Goal: Task Accomplishment & Management: Manage account settings

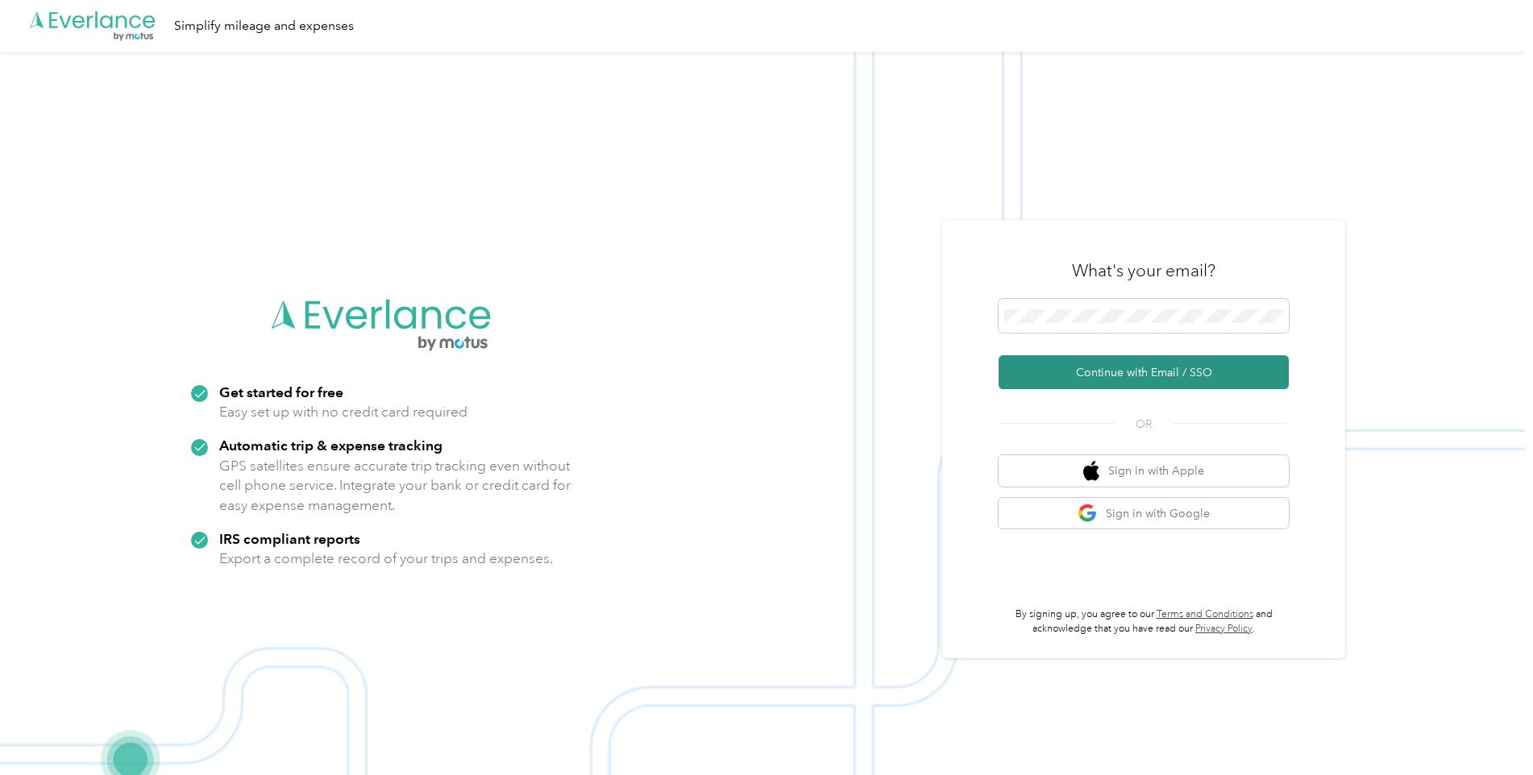
click at [1117, 367] on button "Continue with Email / SSO" at bounding box center [1144, 372] width 290 height 34
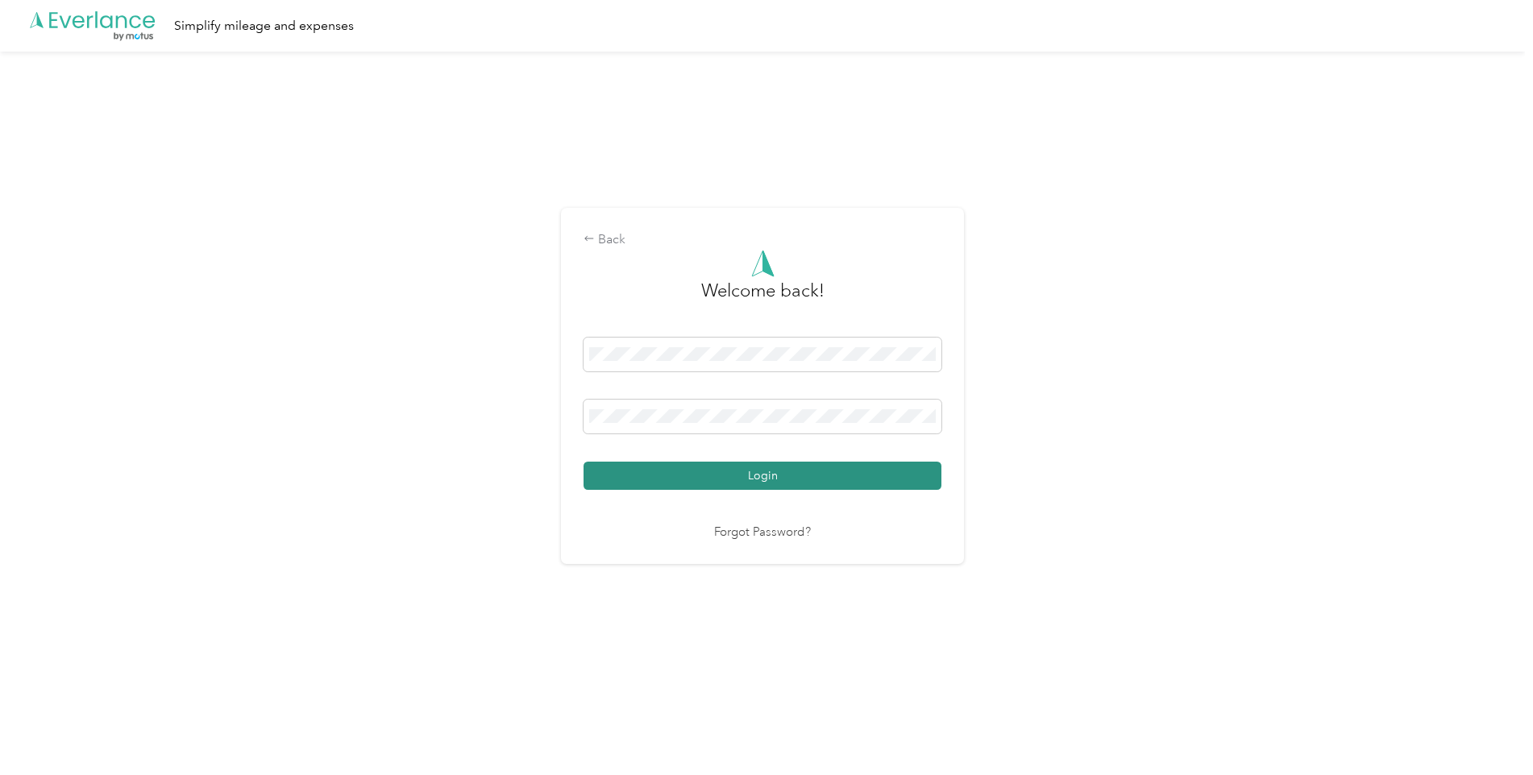
click at [704, 471] on button "Login" at bounding box center [763, 476] width 358 height 28
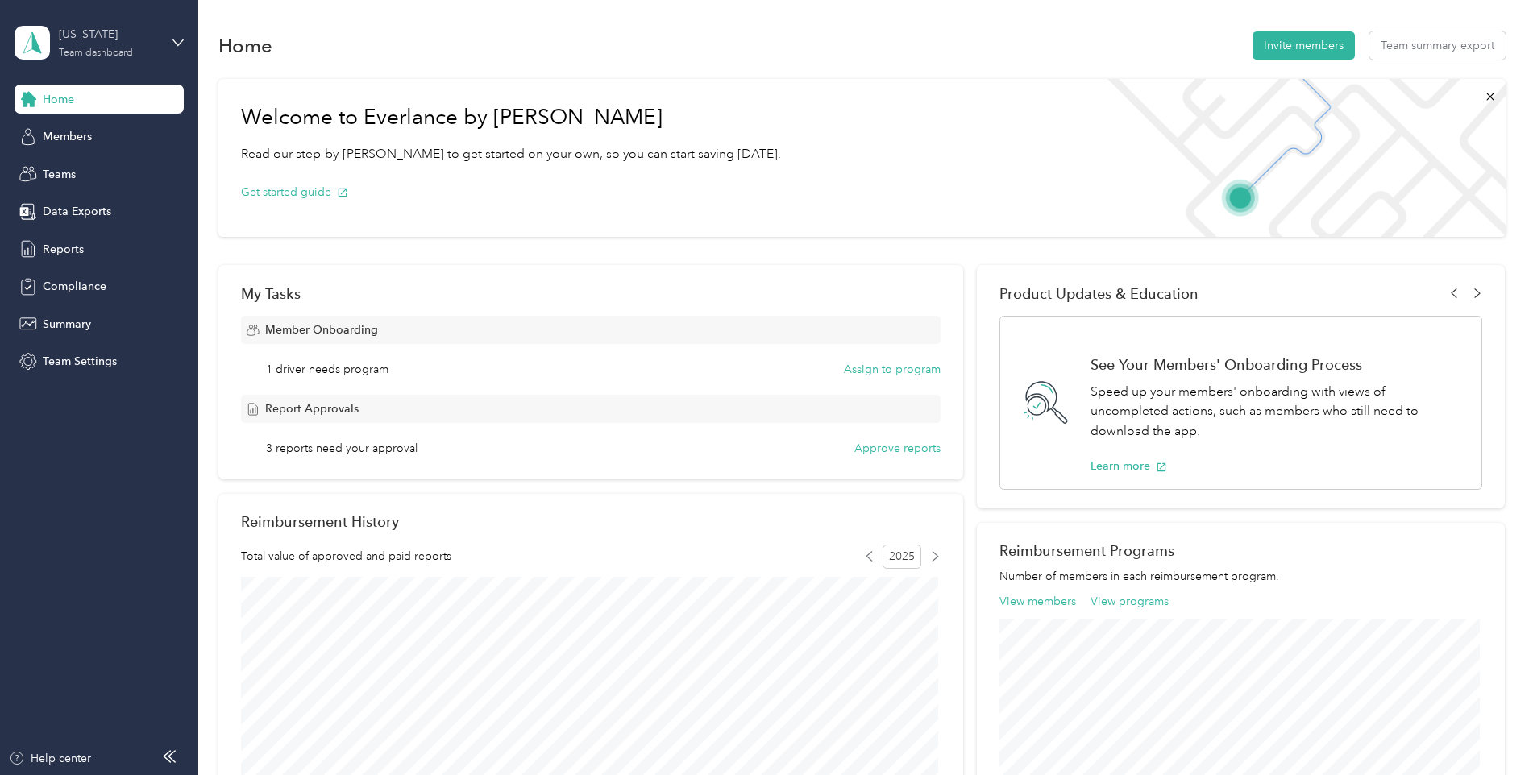
click at [66, 43] on div "[US_STATE]" at bounding box center [109, 34] width 101 height 17
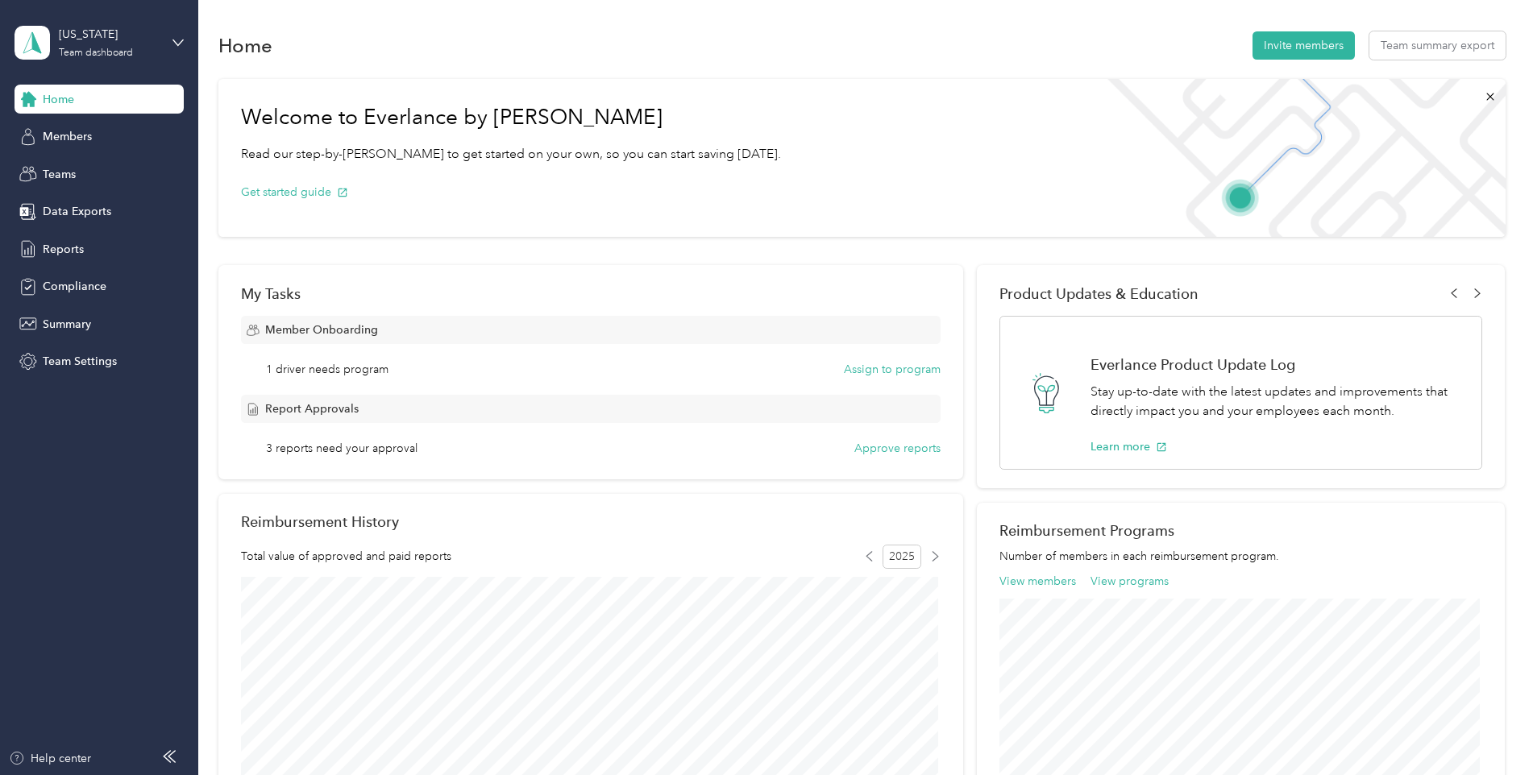
click at [660, 26] on div "Home Invite members Team summary export Welcome to Everlance by Motus Read our …" at bounding box center [861, 635] width 1327 height 1271
click at [65, 324] on span "Summary" at bounding box center [67, 324] width 48 height 17
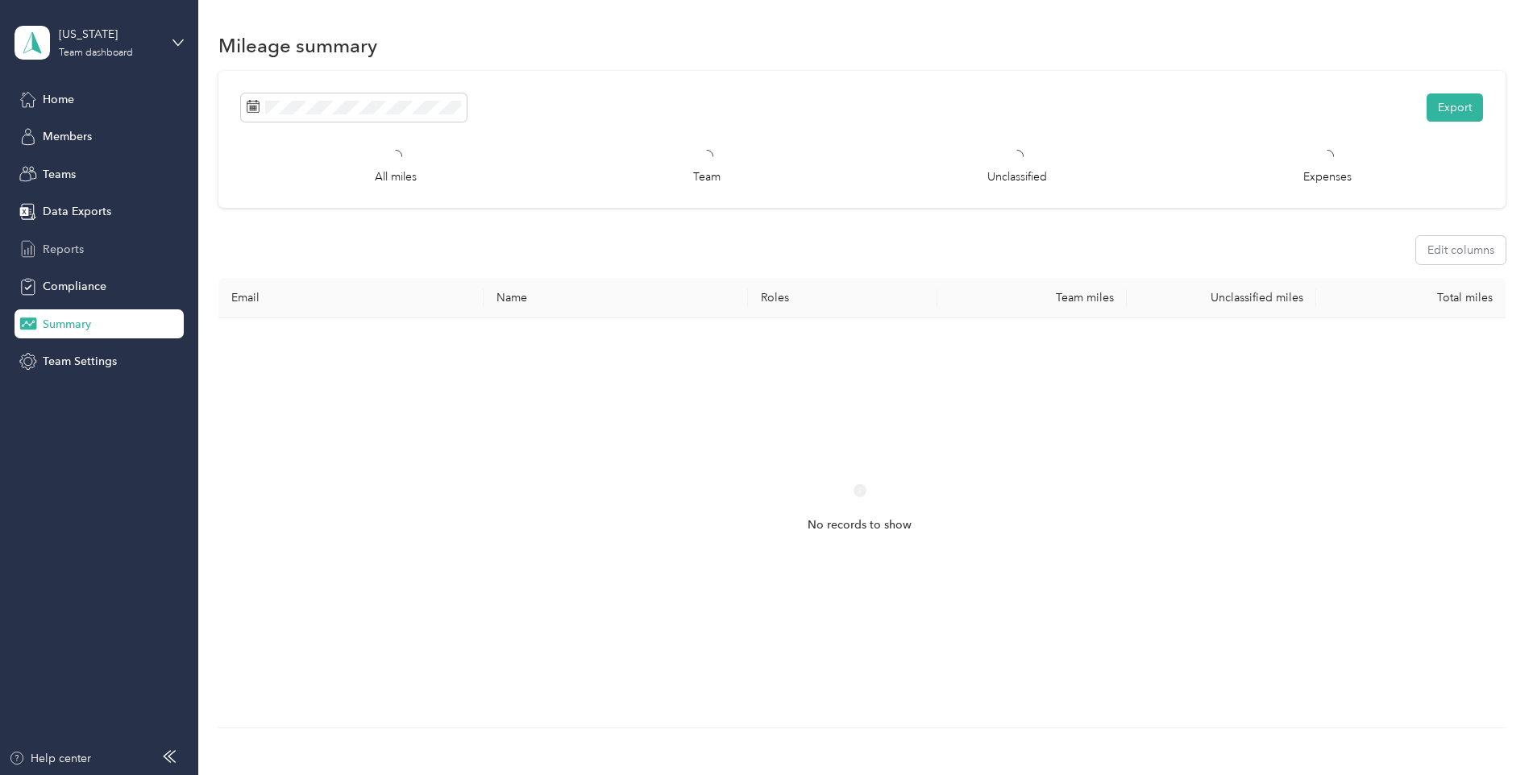
click at [62, 249] on span "Reports" at bounding box center [63, 249] width 41 height 17
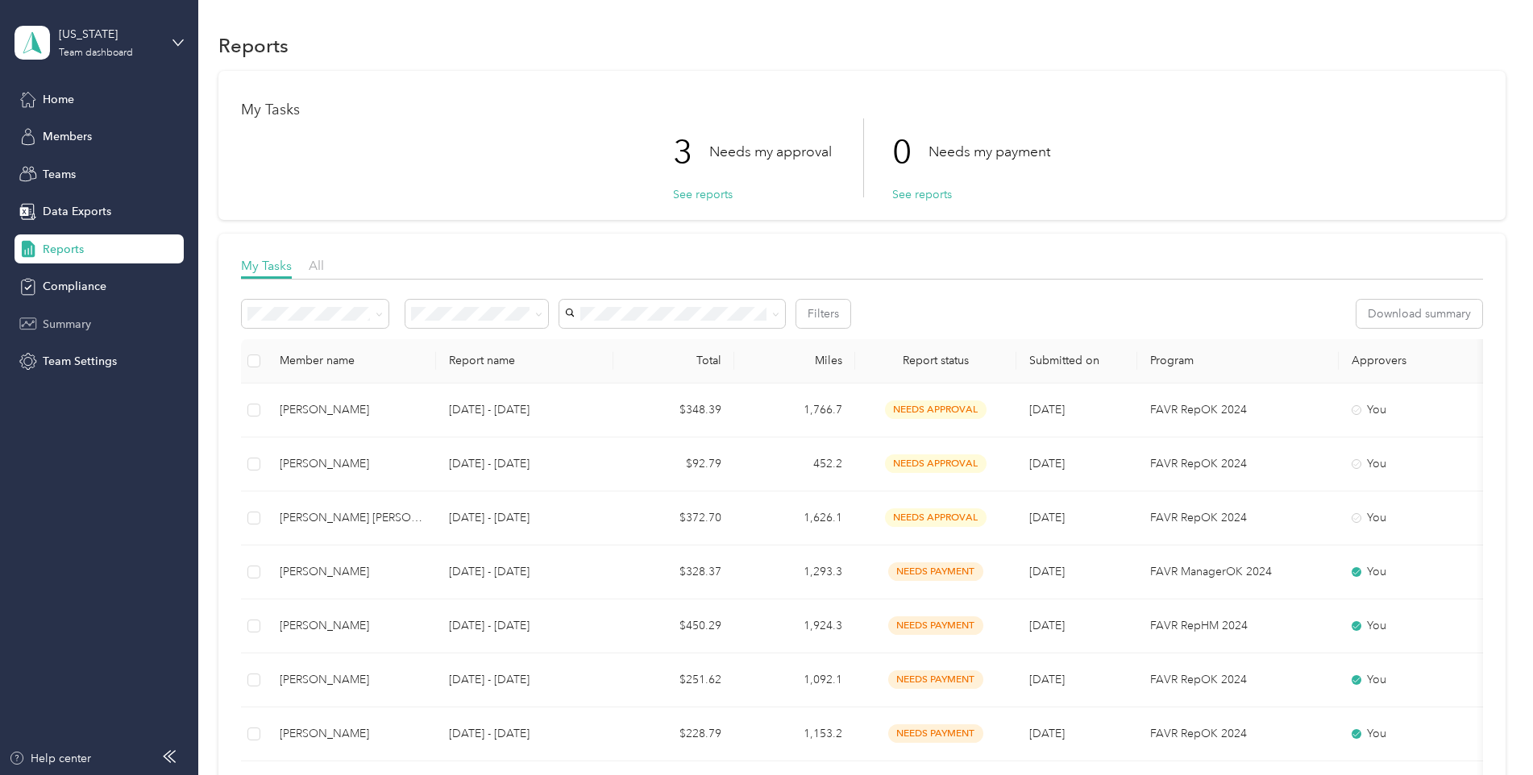
click at [76, 319] on span "Summary" at bounding box center [67, 324] width 48 height 17
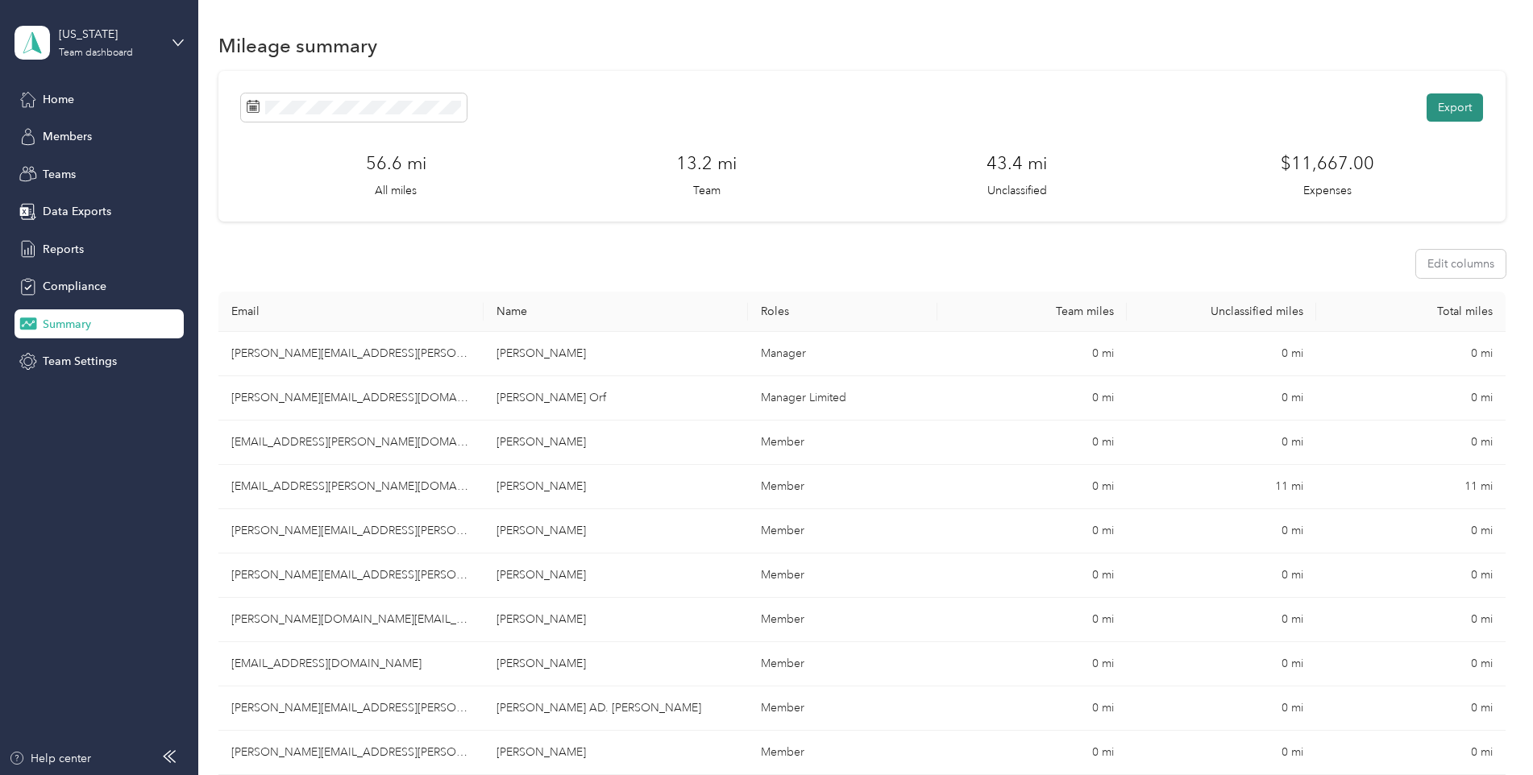
click at [1458, 109] on button "Export" at bounding box center [1455, 108] width 56 height 28
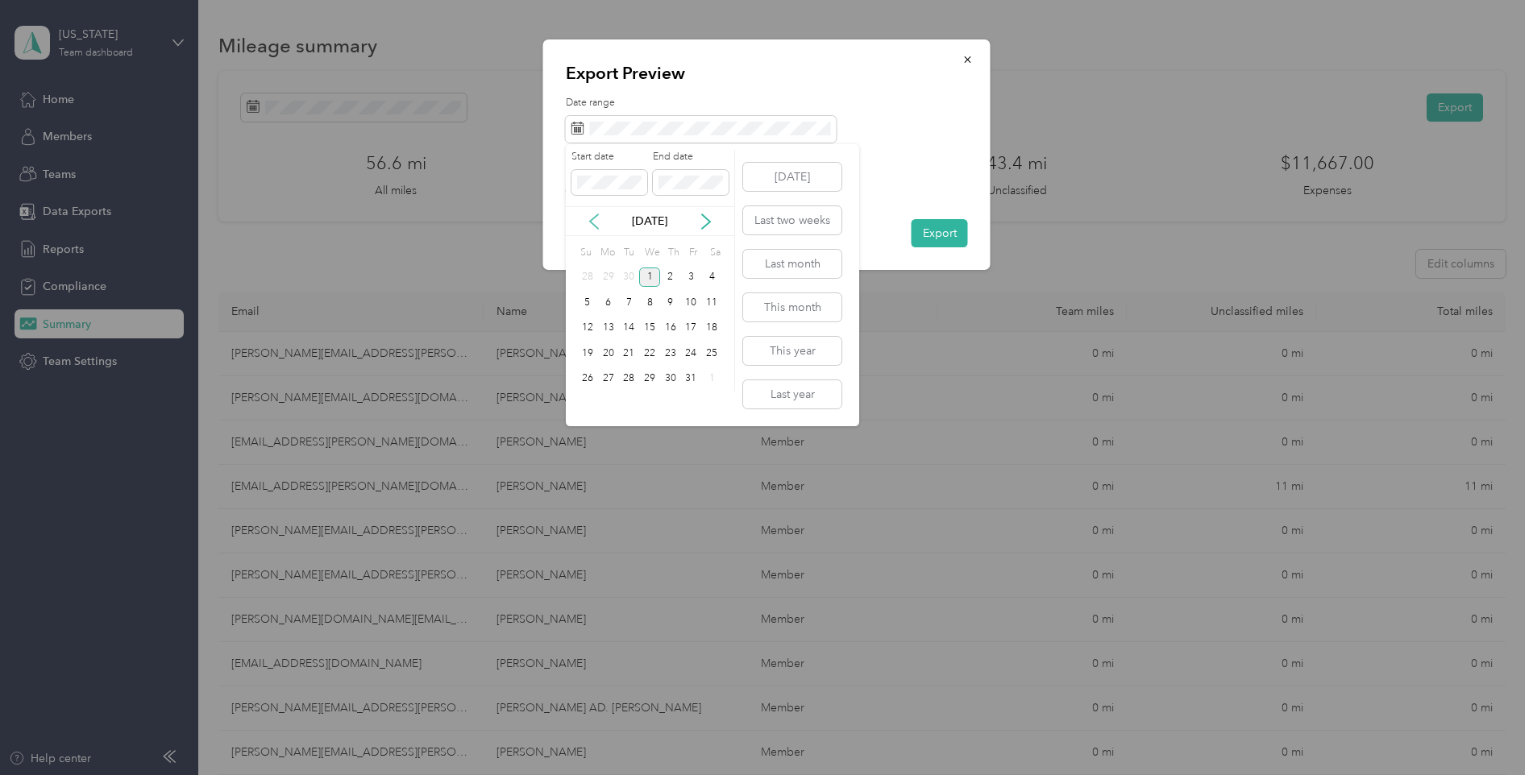
click at [598, 220] on icon at bounding box center [594, 222] width 16 height 16
click at [610, 283] on div "1" at bounding box center [608, 278] width 21 height 20
click at [633, 378] on div "30" at bounding box center [628, 379] width 21 height 20
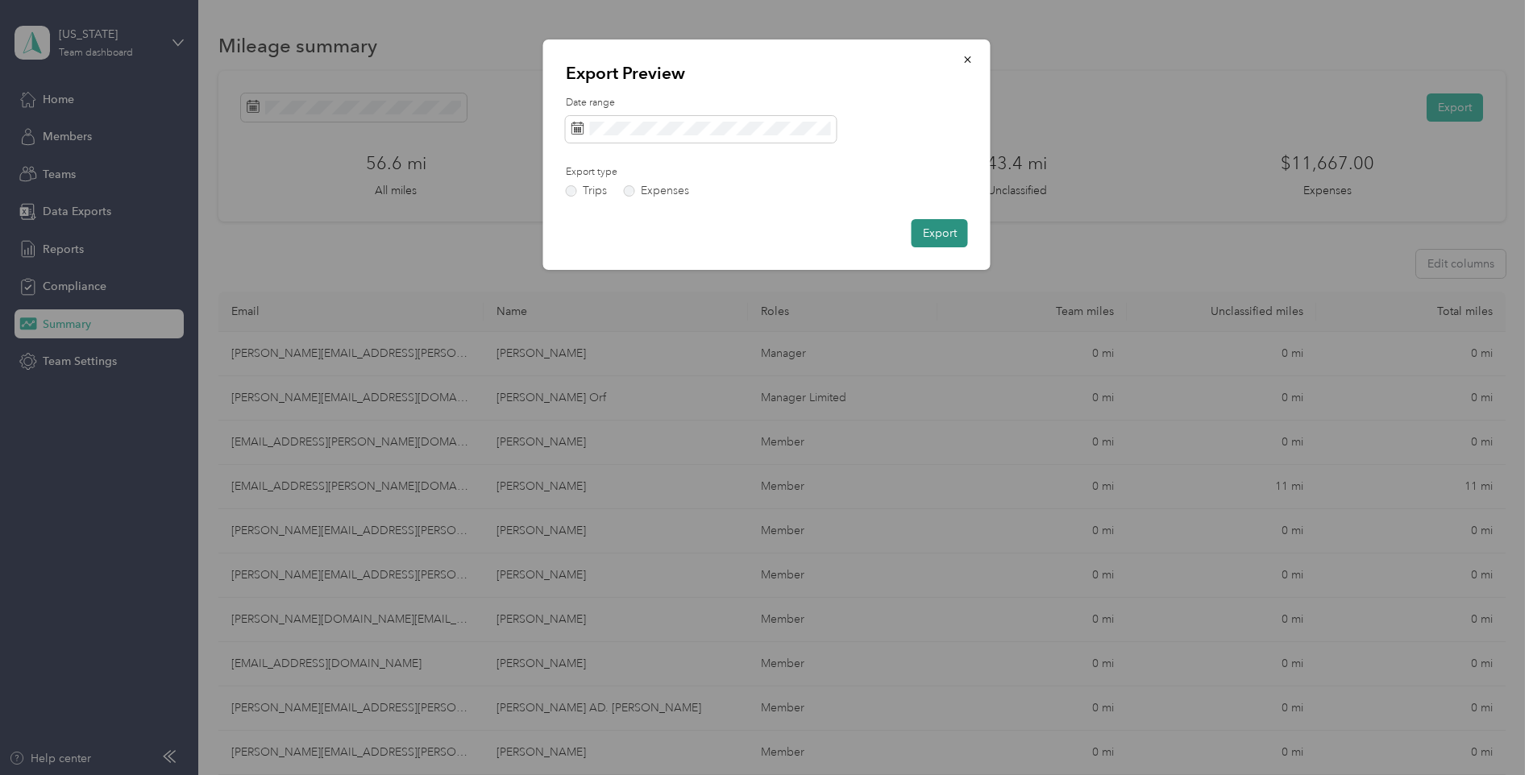
click at [942, 231] on button "Export" at bounding box center [940, 233] width 56 height 28
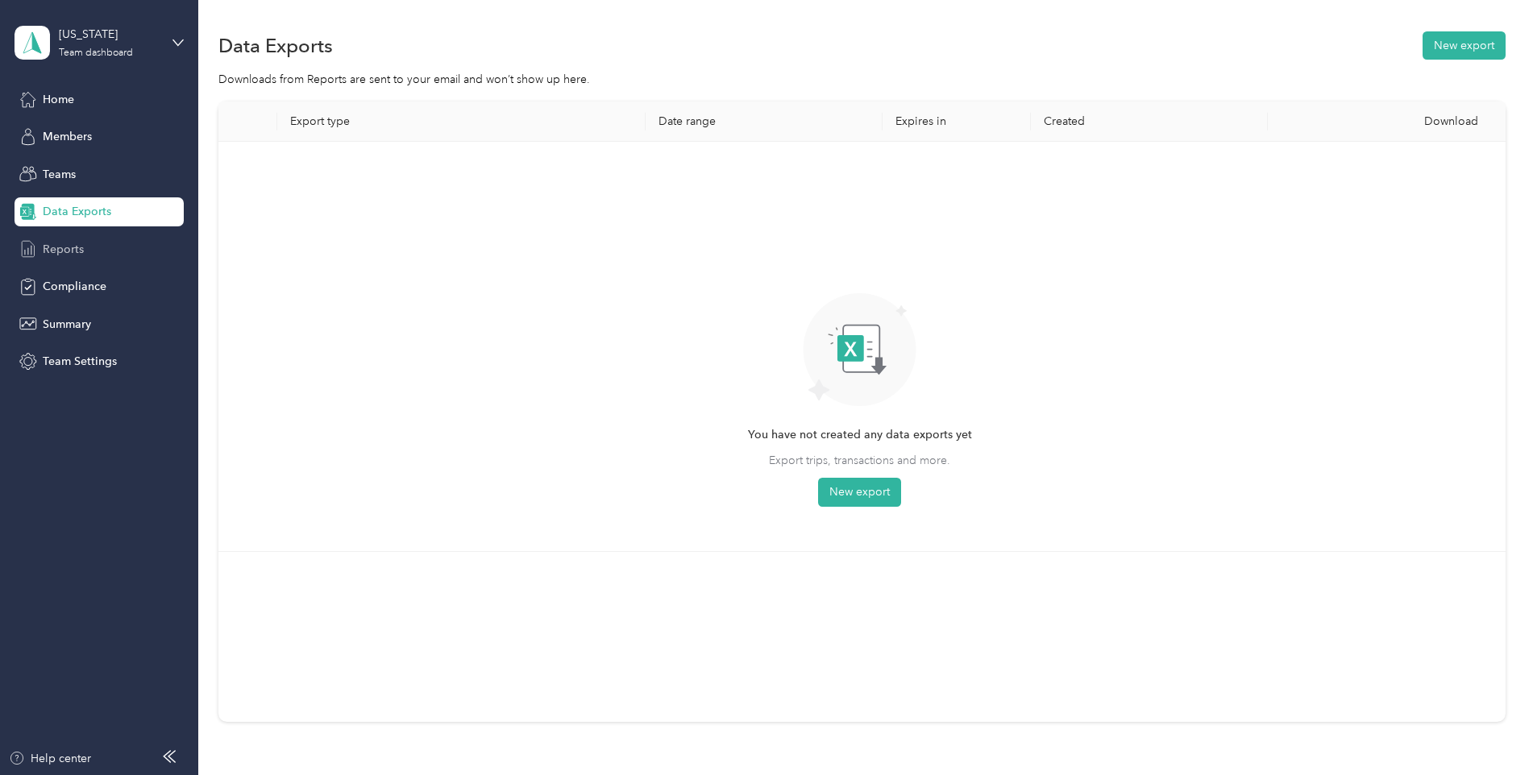
click at [51, 249] on span "Reports" at bounding box center [63, 249] width 41 height 17
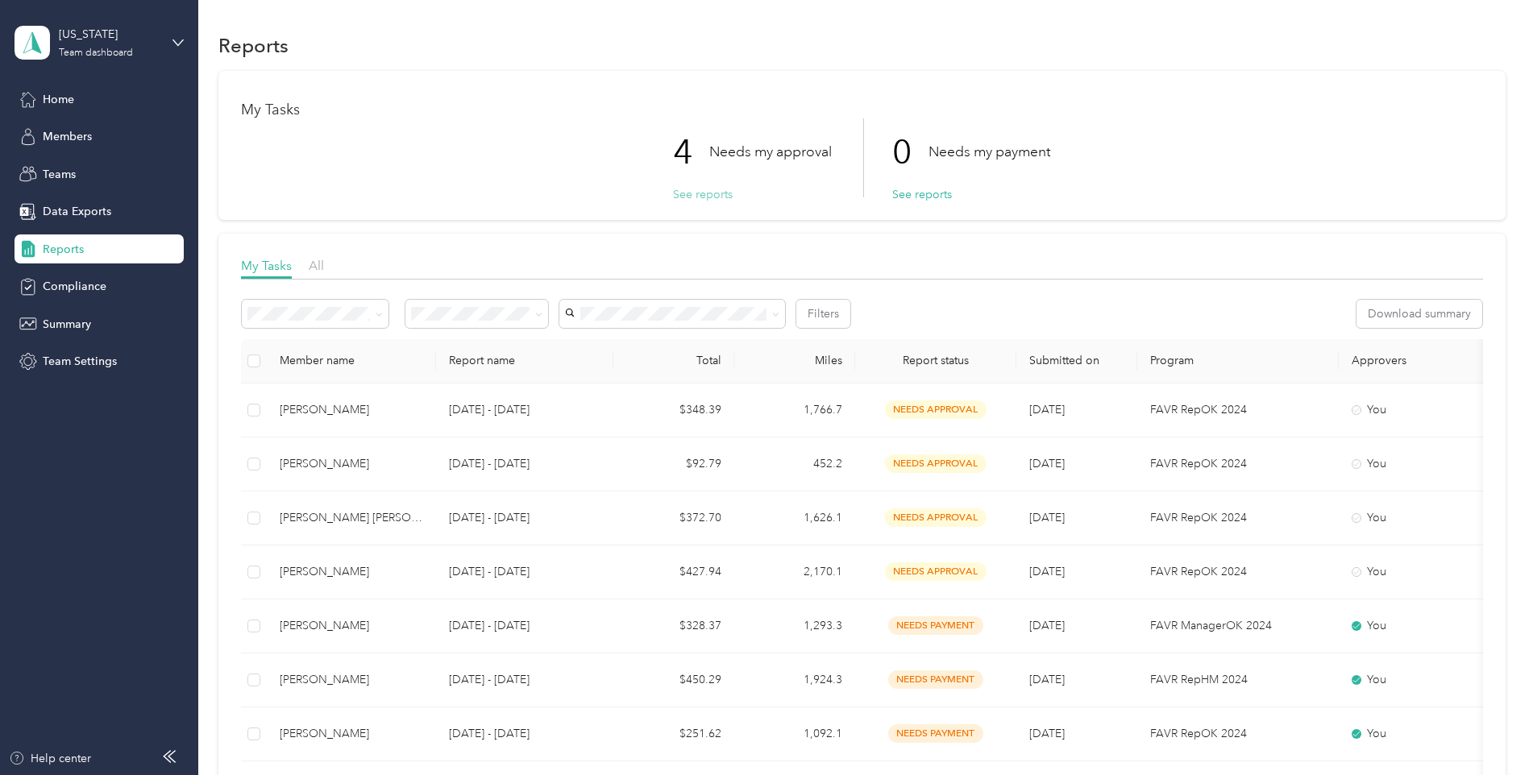
click at [716, 194] on button "See reports" at bounding box center [703, 194] width 60 height 17
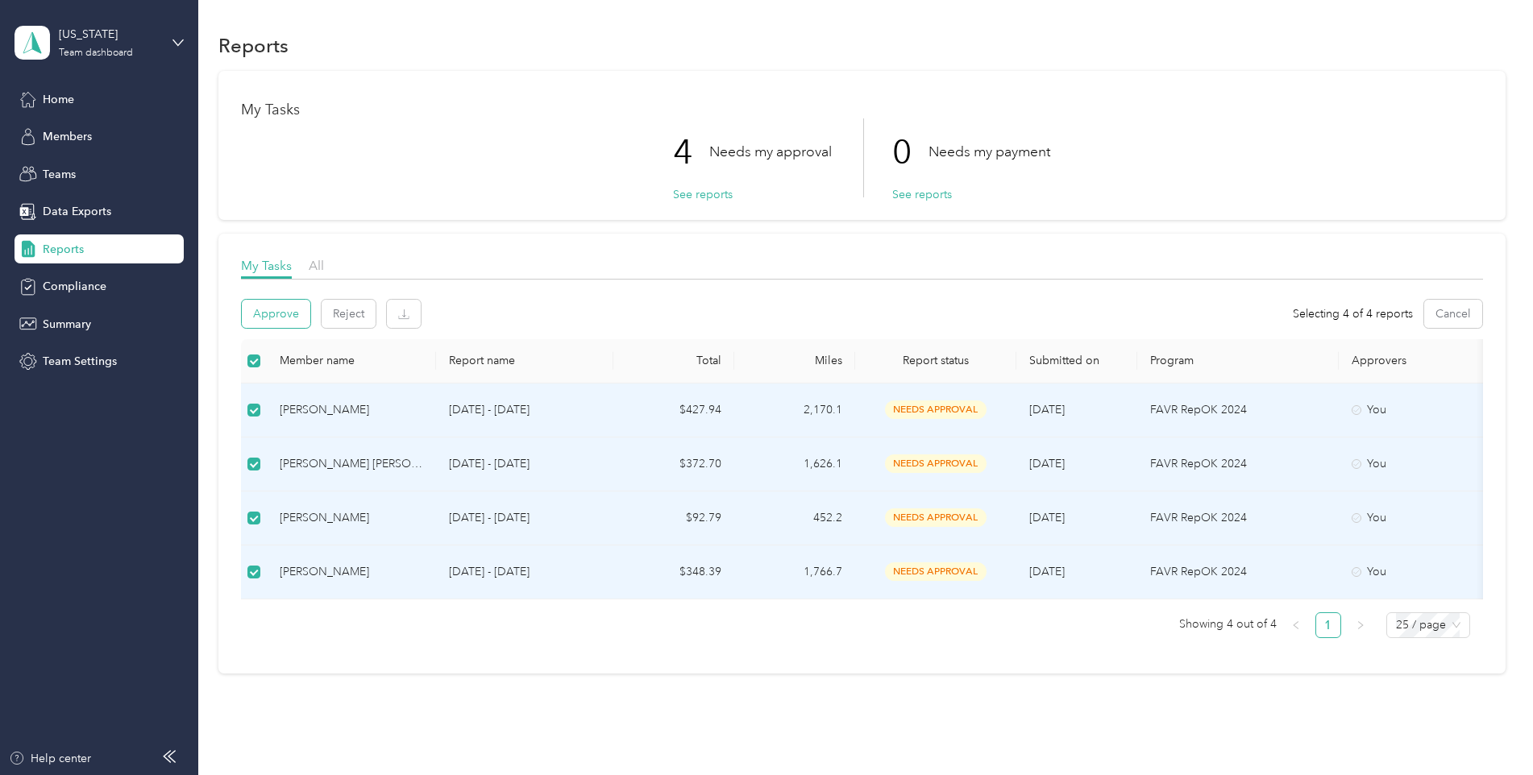
click at [288, 318] on button "Approve" at bounding box center [276, 314] width 69 height 28
